Goal: Use online tool/utility: Utilize a website feature to perform a specific function

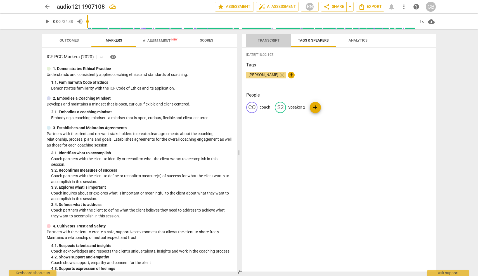
click at [268, 41] on span "Transcript" at bounding box center [269, 40] width 22 height 4
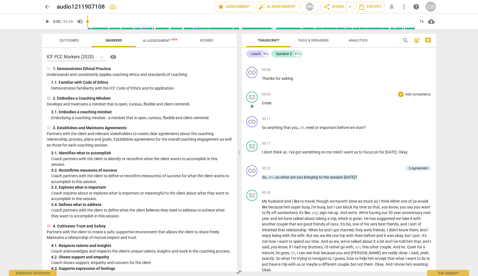
scroll to position [52, 0]
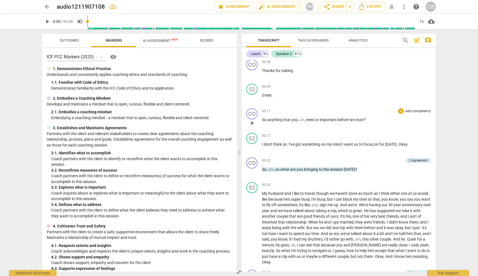
click at [304, 120] on span "," at bounding box center [305, 120] width 2 height 4
click at [275, 170] on span "so" at bounding box center [277, 169] width 5 height 4
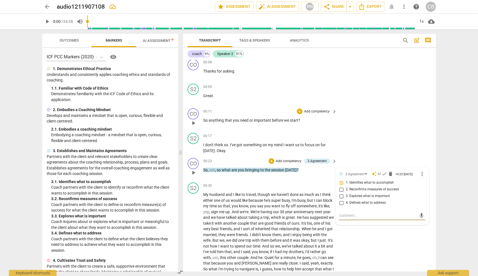
click at [362, 109] on div "CO play_arrow pause 00:11 + Add competency keyboard_arrow_right So anything tha…" at bounding box center [309, 118] width 253 height 25
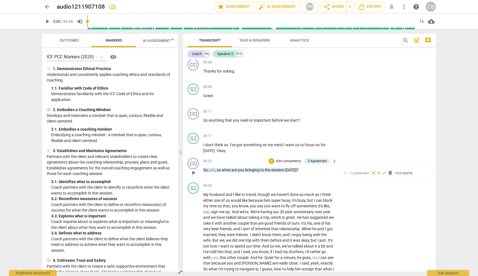
click at [215, 170] on span "," at bounding box center [216, 170] width 2 height 4
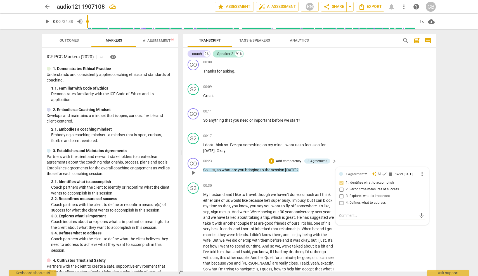
click at [215, 170] on span "," at bounding box center [216, 170] width 2 height 4
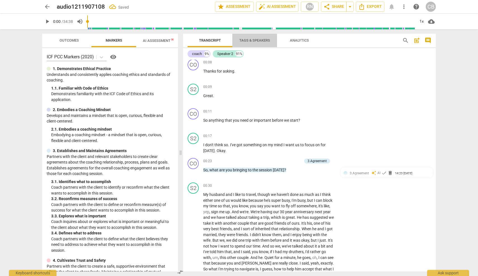
click at [254, 42] on span "Tags & Speakers" at bounding box center [254, 40] width 31 height 4
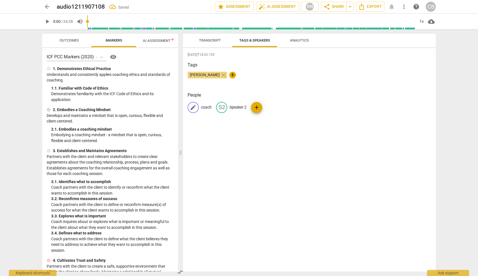
click at [198, 108] on div "edit" at bounding box center [192, 107] width 11 height 11
click at [215, 39] on span "Transcript" at bounding box center [210, 40] width 22 height 4
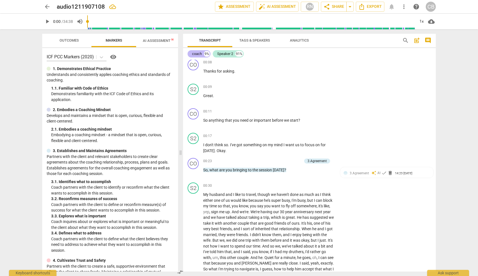
click at [196, 53] on div "coach" at bounding box center [197, 54] width 10 height 6
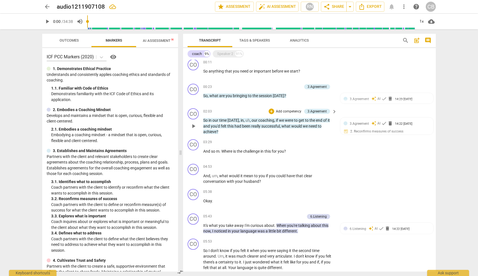
click at [250, 121] on span "," at bounding box center [251, 120] width 2 height 4
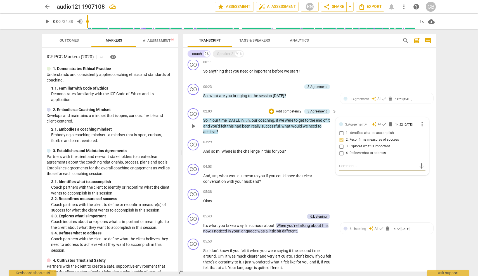
drag, startPoint x: 251, startPoint y: 121, endPoint x: 256, endPoint y: 122, distance: 5.4
click at [251, 121] on span "our" at bounding box center [254, 120] width 7 height 4
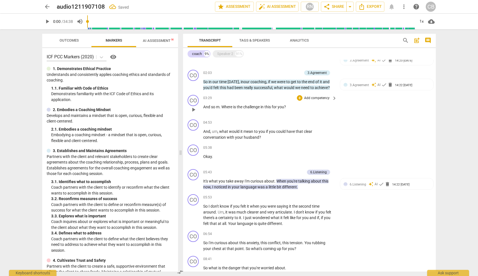
scroll to position [94, 0]
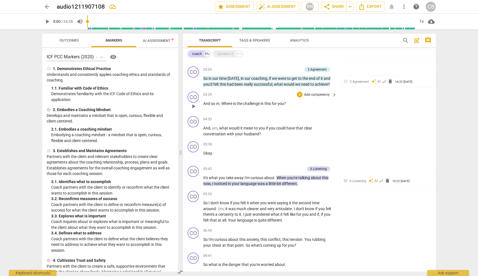
click at [225, 103] on span "Where" at bounding box center [227, 103] width 12 height 4
drag, startPoint x: 219, startPoint y: 129, endPoint x: 229, endPoint y: 129, distance: 10.1
click at [219, 129] on span "," at bounding box center [218, 128] width 2 height 4
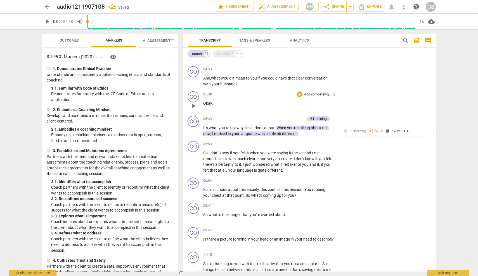
scroll to position [145, 0]
click at [227, 168] on span "." at bounding box center [227, 169] width 2 height 4
click at [225, 157] on span "it" at bounding box center [226, 158] width 3 height 4
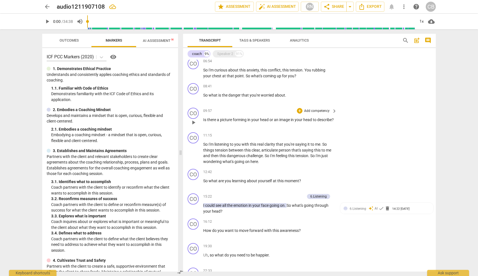
scroll to position [264, 0]
drag, startPoint x: 287, startPoint y: 93, endPoint x: 291, endPoint y: 95, distance: 4.8
click at [287, 94] on p "So what is the danger that you're worried about ." at bounding box center [268, 95] width 131 height 6
drag, startPoint x: 212, startPoint y: 148, endPoint x: 217, endPoint y: 149, distance: 4.6
click at [212, 148] on span "things" at bounding box center [209, 149] width 12 height 4
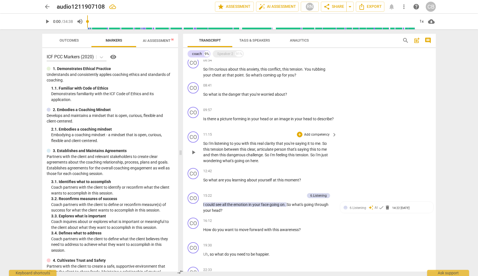
click at [260, 160] on p "So I'm listening to you with this real clarity that you're saying it to me . So…" at bounding box center [268, 152] width 131 height 23
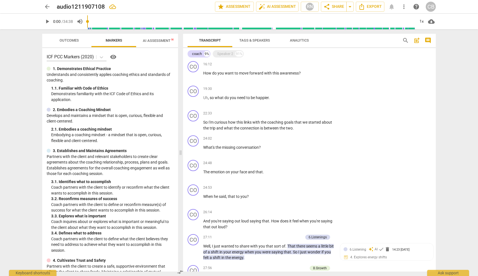
scroll to position [422, 0]
drag, startPoint x: 270, startPoint y: 96, endPoint x: 275, endPoint y: 96, distance: 4.8
click at [270, 96] on p "Uh , so what do you need to be happier ." at bounding box center [268, 97] width 131 height 6
click at [295, 125] on p "So I'm curious how this links with the coaching goals that we started about the…" at bounding box center [268, 124] width 131 height 11
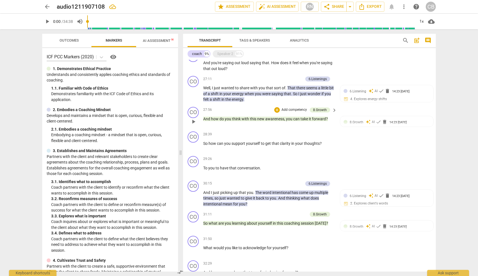
scroll to position [579, 0]
click at [256, 98] on p "Well , I just wanted to share with you that sort of . That there seems a little…" at bounding box center [268, 94] width 131 height 17
click at [193, 143] on span "play_arrow" at bounding box center [193, 146] width 7 height 7
click at [211, 39] on span "Transcript" at bounding box center [210, 40] width 22 height 4
click at [225, 54] on div "Speaker 2" at bounding box center [225, 54] width 16 height 6
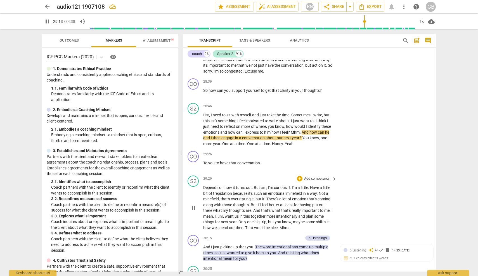
scroll to position [2442, 0]
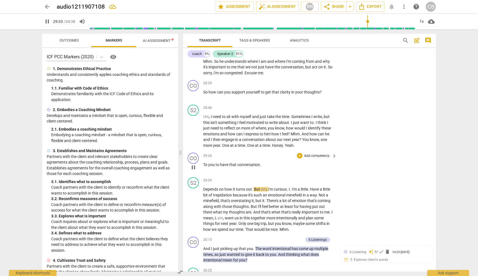
click at [219, 163] on span "to" at bounding box center [217, 165] width 4 height 4
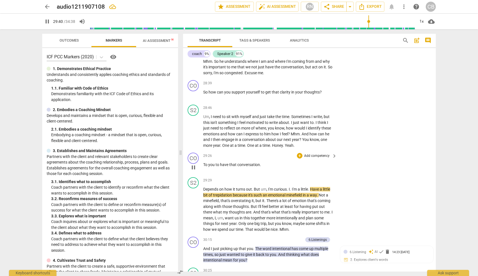
type input "1780"
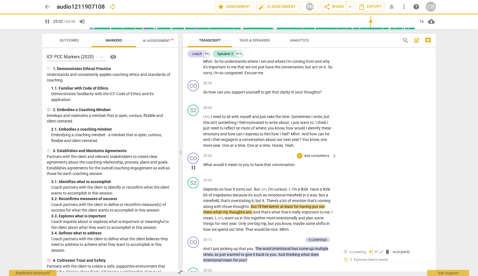
click at [299, 162] on p "What would it mean to you to have that conversation ." at bounding box center [268, 165] width 131 height 6
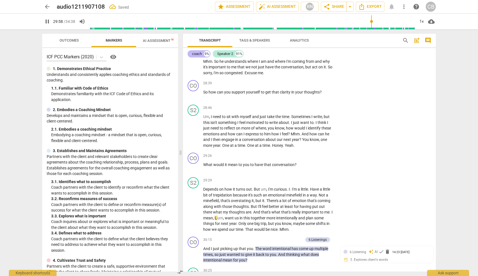
drag, startPoint x: 198, startPoint y: 53, endPoint x: 204, endPoint y: 56, distance: 7.1
click at [198, 53] on div "coach" at bounding box center [197, 54] width 10 height 6
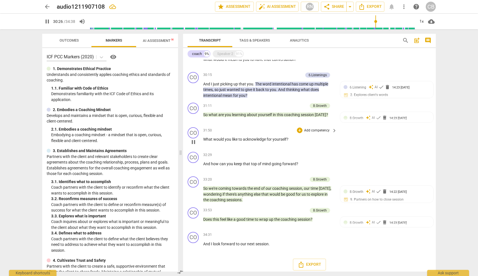
scroll to position [687, 0]
click at [246, 198] on p "So we're coming towards the end of our coaching session , our time [DATE] , won…" at bounding box center [268, 195] width 131 height 17
type input "1839"
click at [46, 23] on span "pause" at bounding box center [47, 21] width 7 height 7
type input "1881"
